Goal: Transaction & Acquisition: Purchase product/service

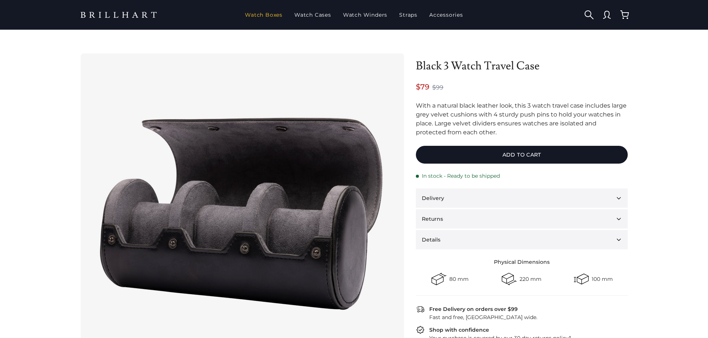
click at [267, 12] on link "Watch Boxes" at bounding box center [263, 14] width 43 height 19
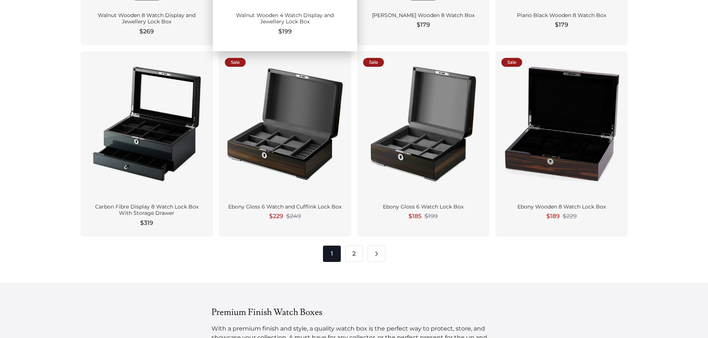
scroll to position [1003, 0]
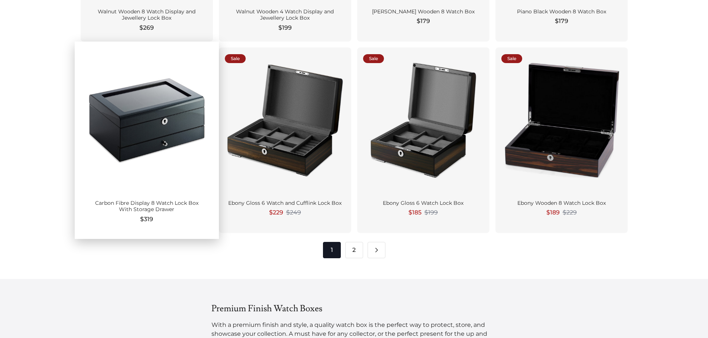
click at [140, 123] on div at bounding box center [147, 120] width 120 height 135
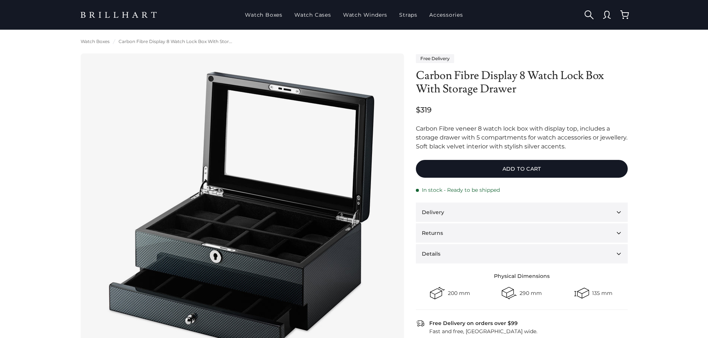
click at [137, 14] on link at bounding box center [119, 15] width 89 height 14
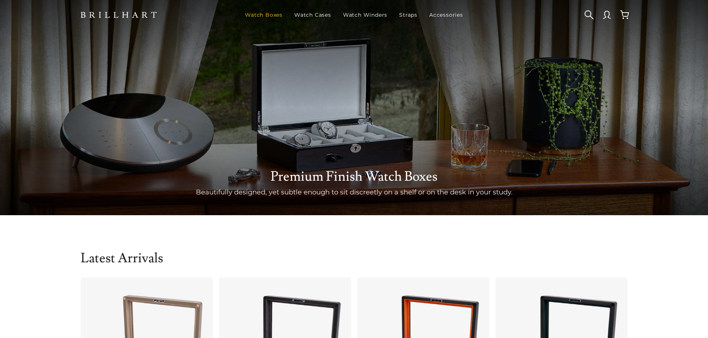
click at [273, 14] on link "Watch Boxes" at bounding box center [263, 14] width 43 height 19
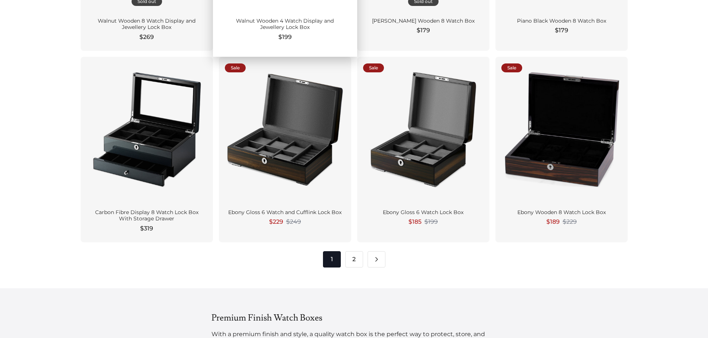
scroll to position [1003, 0]
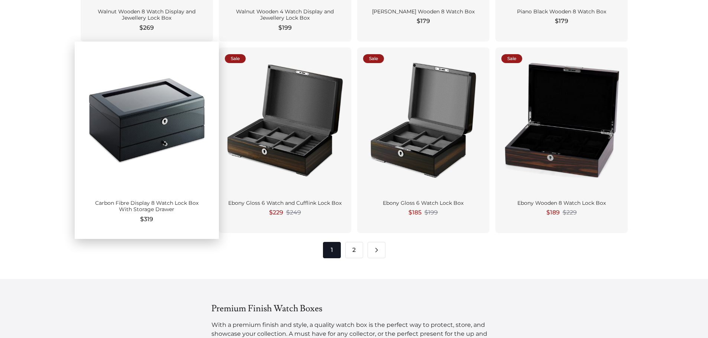
click at [180, 125] on div at bounding box center [147, 120] width 120 height 135
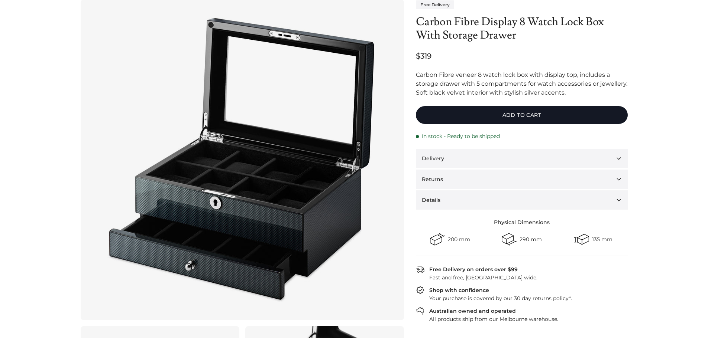
scroll to position [74, 0]
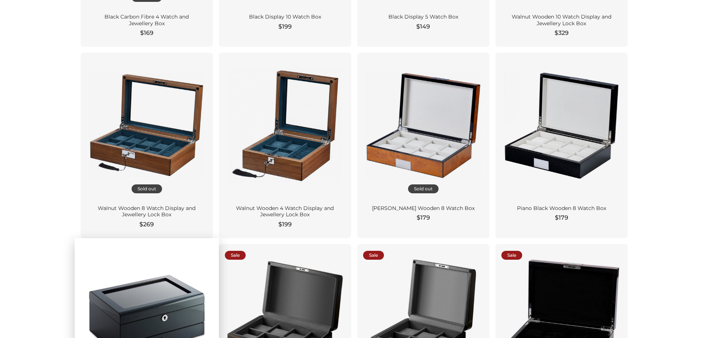
scroll to position [966, 0]
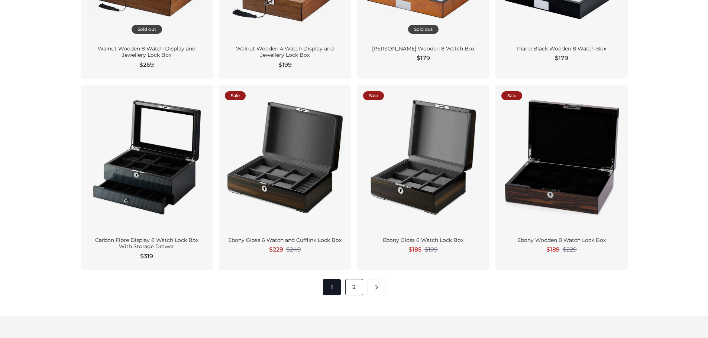
click at [352, 284] on link "2" at bounding box center [354, 287] width 18 height 16
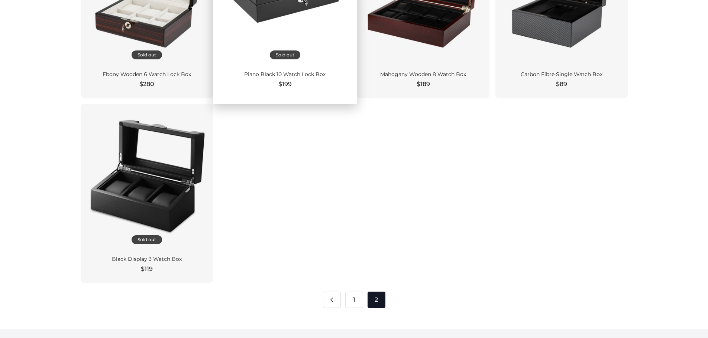
scroll to position [780, 0]
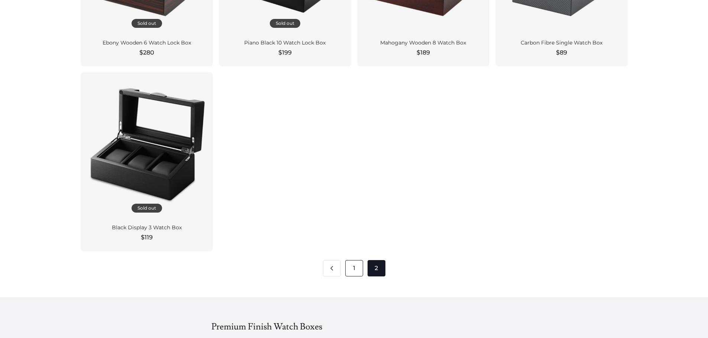
click at [347, 270] on link "1" at bounding box center [354, 268] width 18 height 16
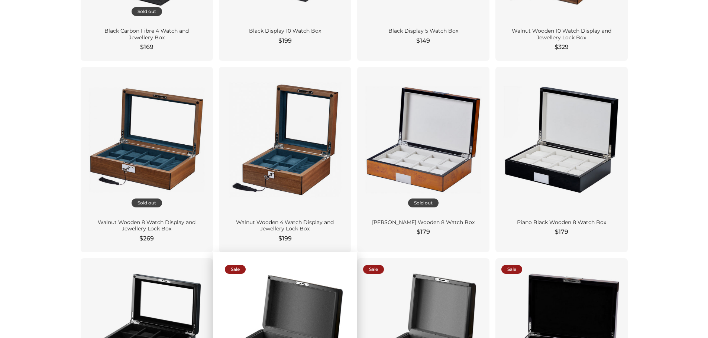
scroll to position [928, 0]
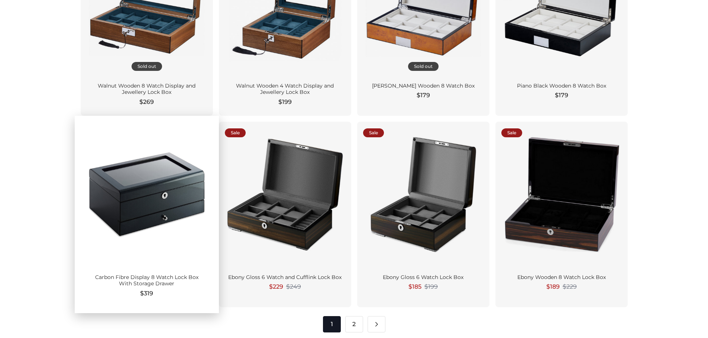
click at [162, 175] on div at bounding box center [147, 195] width 120 height 135
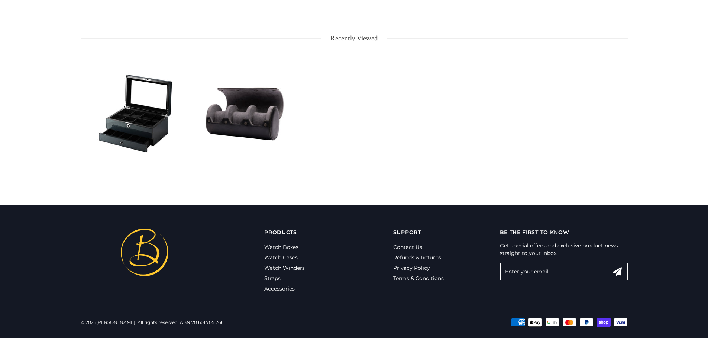
scroll to position [1145, 0]
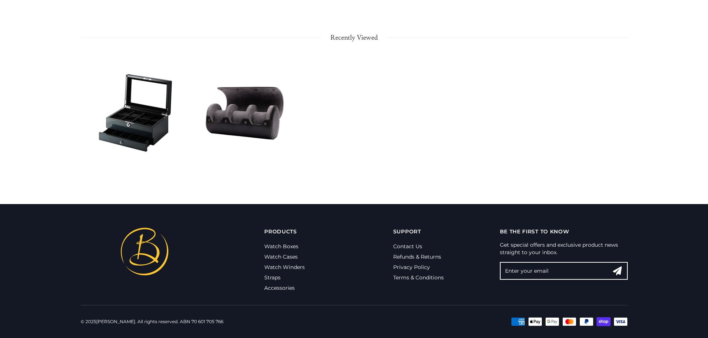
click at [257, 116] on div at bounding box center [244, 113] width 109 height 123
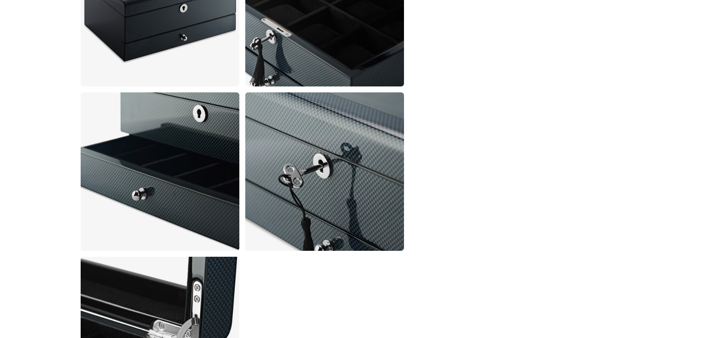
scroll to position [441, 0]
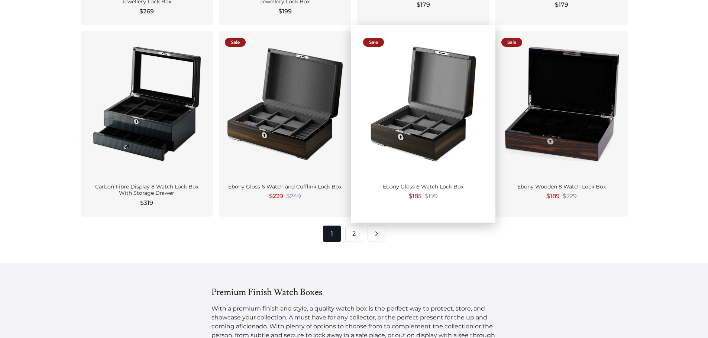
scroll to position [1026, 0]
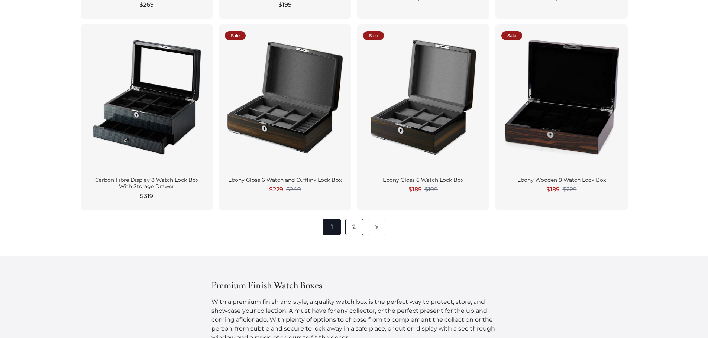
click at [357, 232] on link "2" at bounding box center [354, 227] width 18 height 16
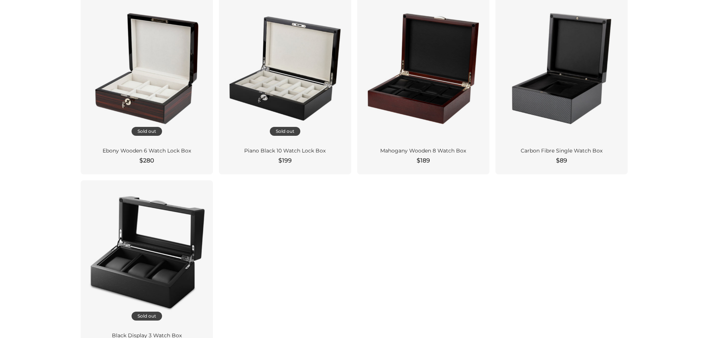
scroll to position [669, 0]
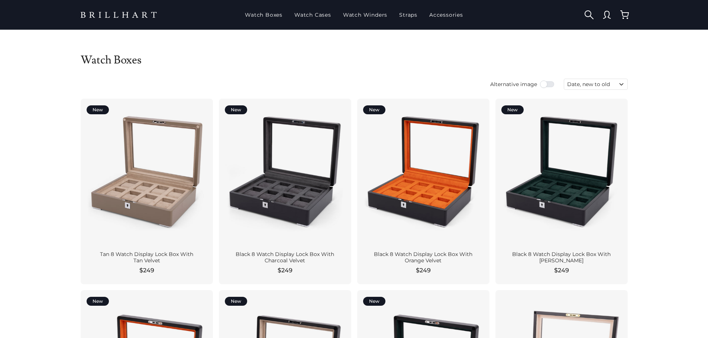
scroll to position [1026, 0]
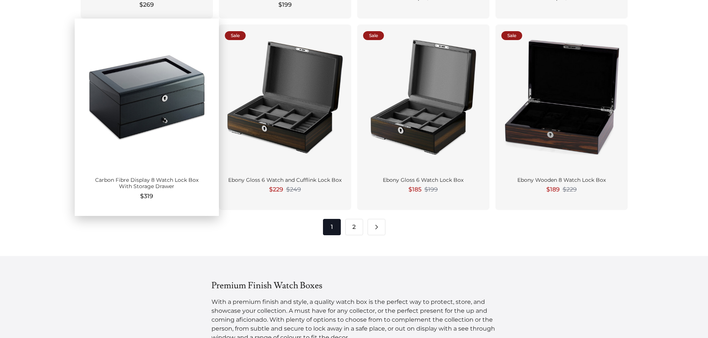
click at [143, 115] on div at bounding box center [147, 97] width 120 height 135
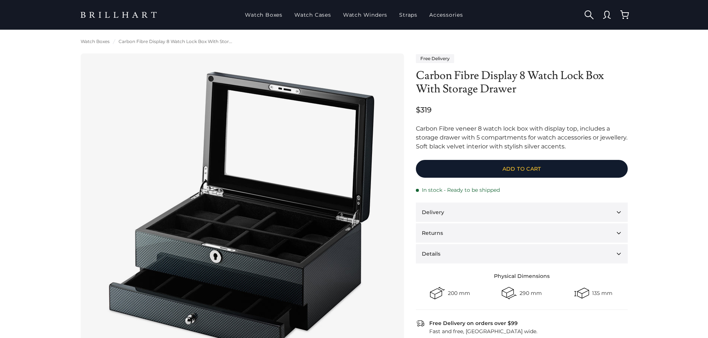
click at [510, 173] on button "Add to cart" at bounding box center [522, 169] width 212 height 18
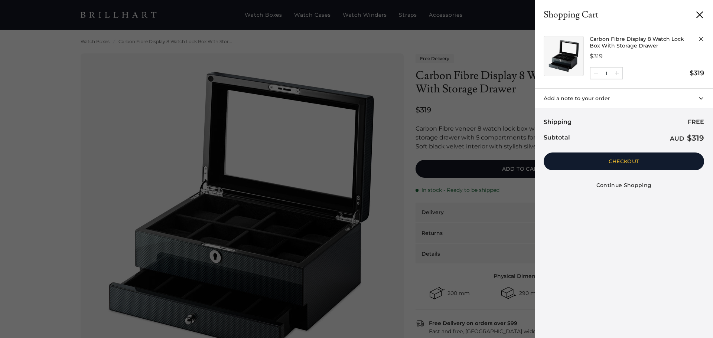
click at [627, 157] on button "Checkout" at bounding box center [624, 162] width 160 height 18
